Goal: Task Accomplishment & Management: Use online tool/utility

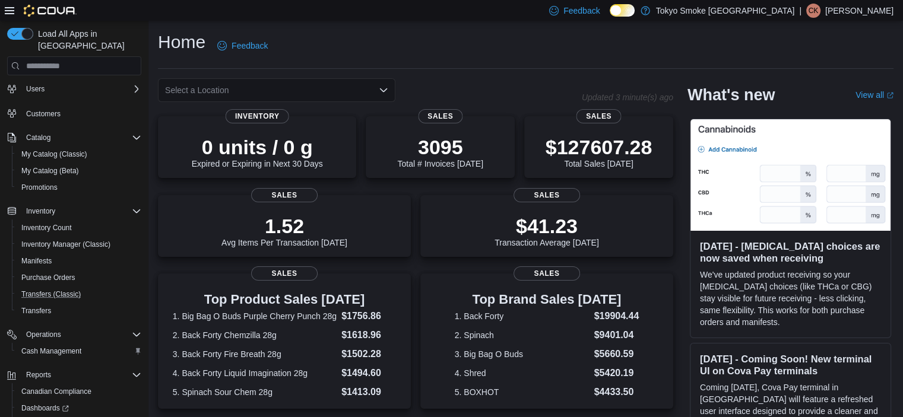
scroll to position [115, 0]
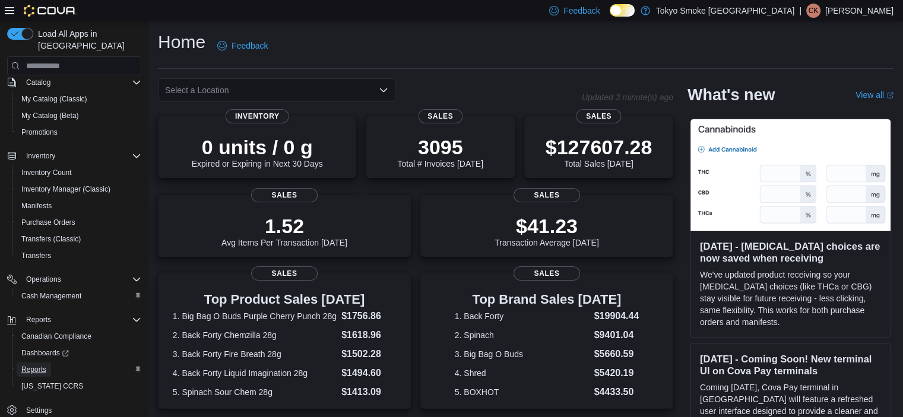
click at [40, 365] on span "Reports" at bounding box center [33, 369] width 25 height 9
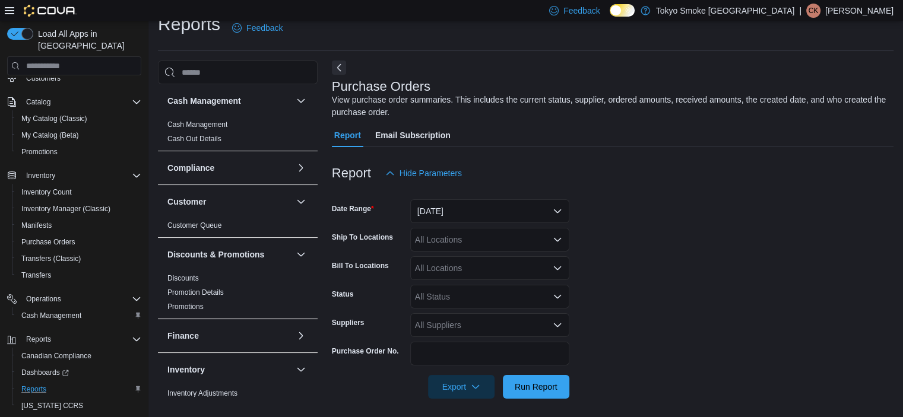
scroll to position [23, 0]
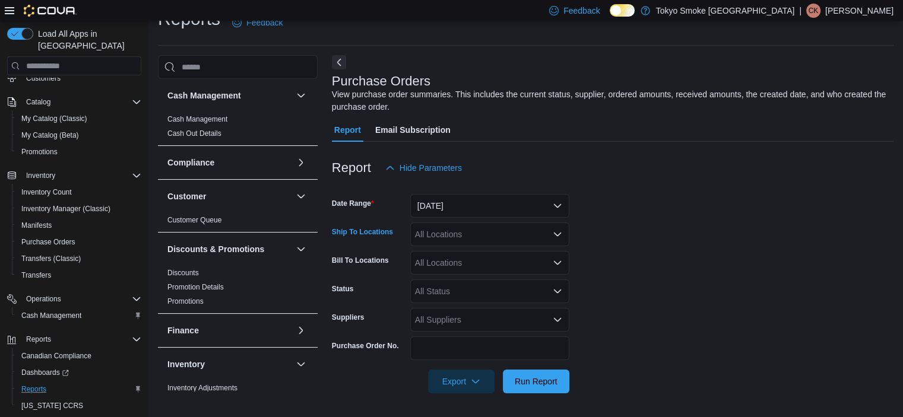
click at [433, 236] on div "All Locations" at bounding box center [489, 235] width 159 height 24
type input "***"
click at [482, 255] on span "Humboldt 8th" at bounding box center [466, 255] width 49 height 12
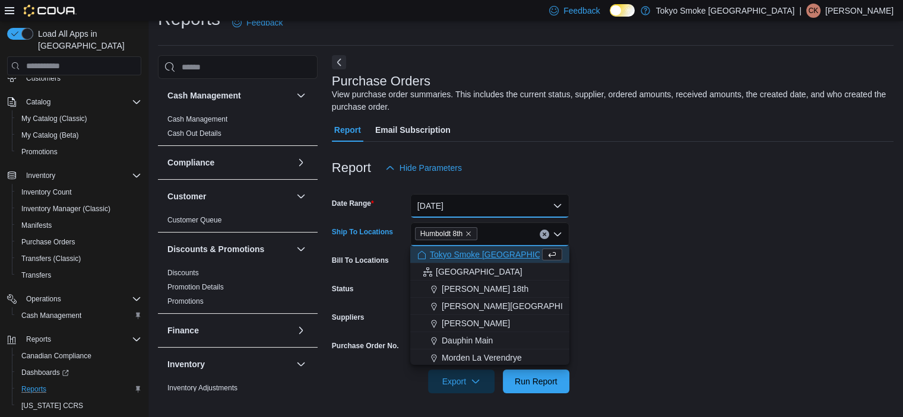
click at [535, 211] on button "[DATE]" at bounding box center [489, 206] width 159 height 24
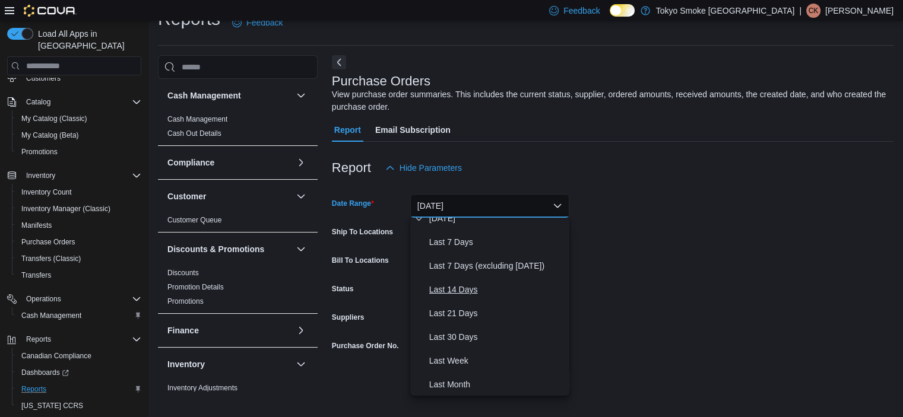
scroll to position [59, 0]
click at [463, 341] on span "Last 30 Days" at bounding box center [496, 336] width 135 height 14
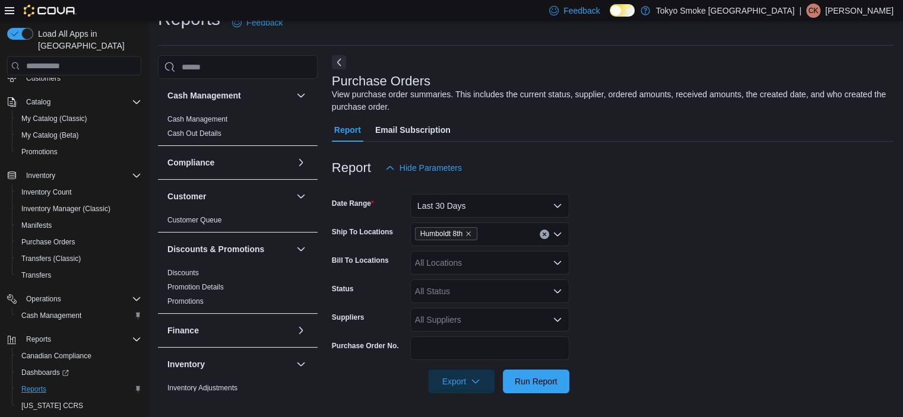
click at [715, 270] on form "Date Range Last 30 Days Ship To Locations [GEOGRAPHIC_DATA] 8th Bill To Locatio…" at bounding box center [613, 287] width 562 height 214
click at [446, 293] on div "All Status" at bounding box center [489, 292] width 159 height 24
type input "***"
click at [460, 268] on span "Submitted" at bounding box center [489, 270] width 145 height 12
drag, startPoint x: 750, startPoint y: 266, endPoint x: 597, endPoint y: 318, distance: 161.8
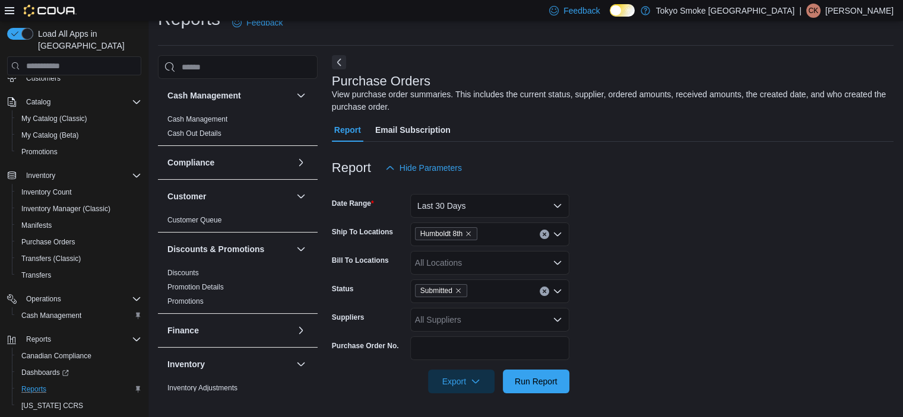
click at [750, 265] on form "Date Range Last 30 Days Ship To Locations [GEOGRAPHIC_DATA] 8th Bill To Locatio…" at bounding box center [613, 287] width 562 height 214
click at [544, 388] on span "Run Report" at bounding box center [536, 381] width 52 height 24
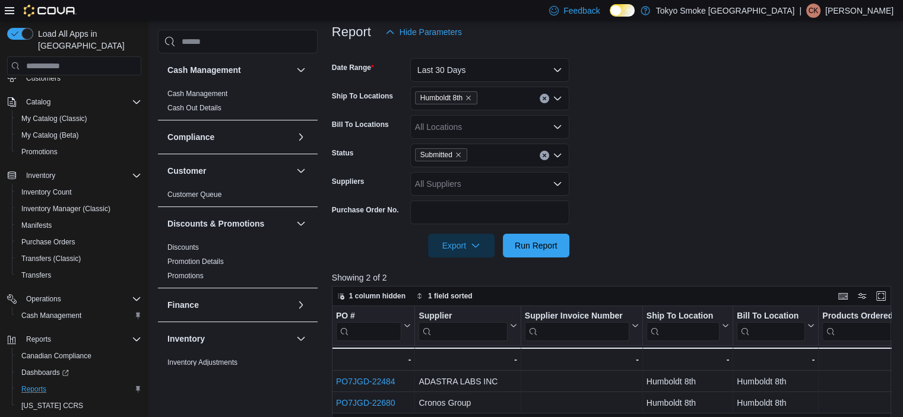
scroll to position [261, 0]
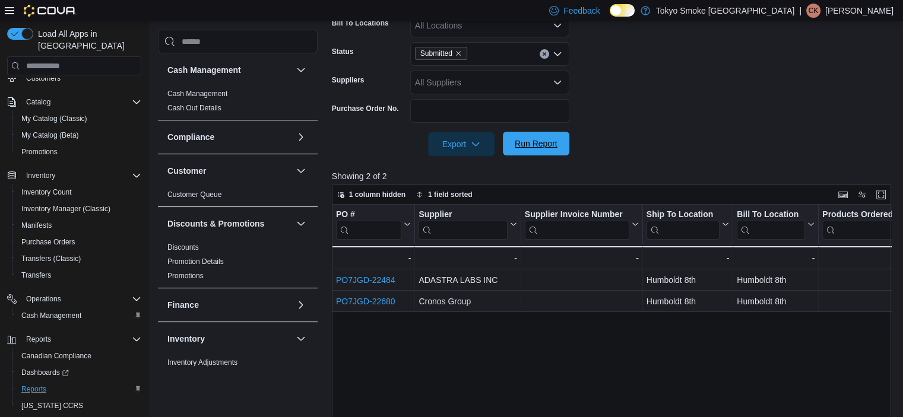
click at [553, 148] on span "Run Report" at bounding box center [536, 144] width 43 height 12
click at [526, 142] on span "Run Report" at bounding box center [536, 144] width 43 height 12
